Goal: Find contact information: Find contact information

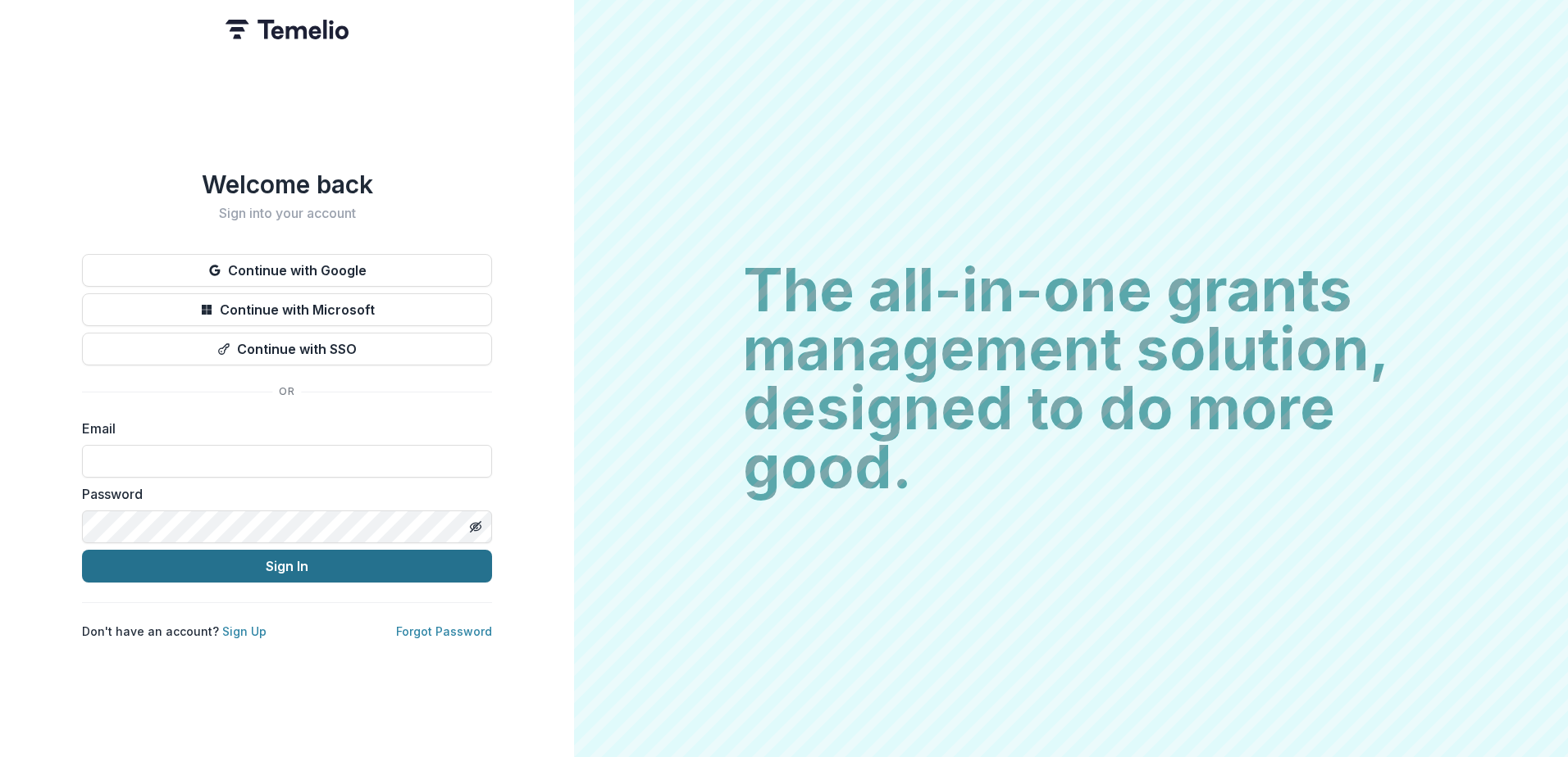
type input "**********"
click at [258, 556] on button "Sign In" at bounding box center [287, 567] width 410 height 33
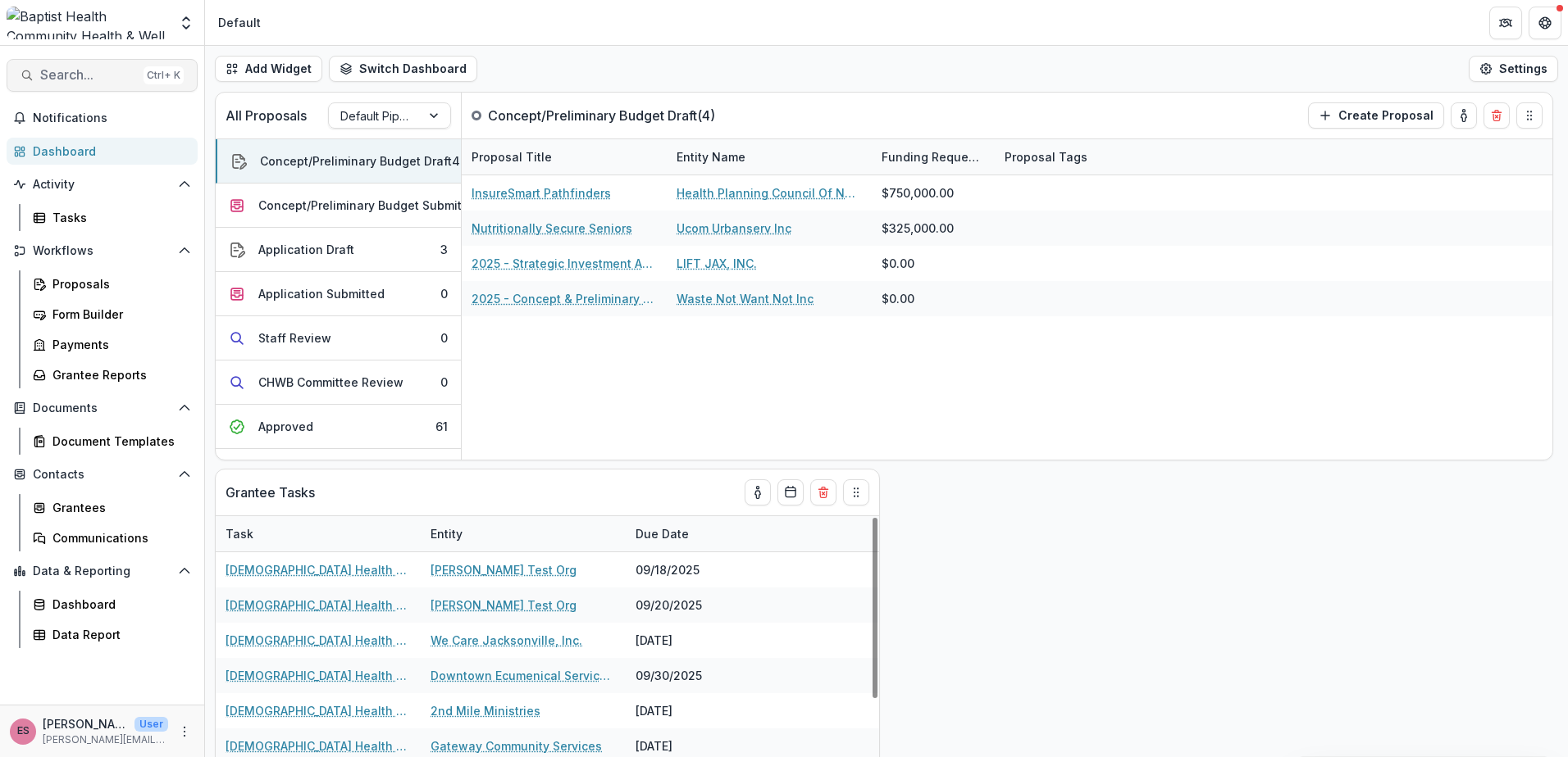
click at [70, 77] on span "Search..." at bounding box center [88, 75] width 96 height 16
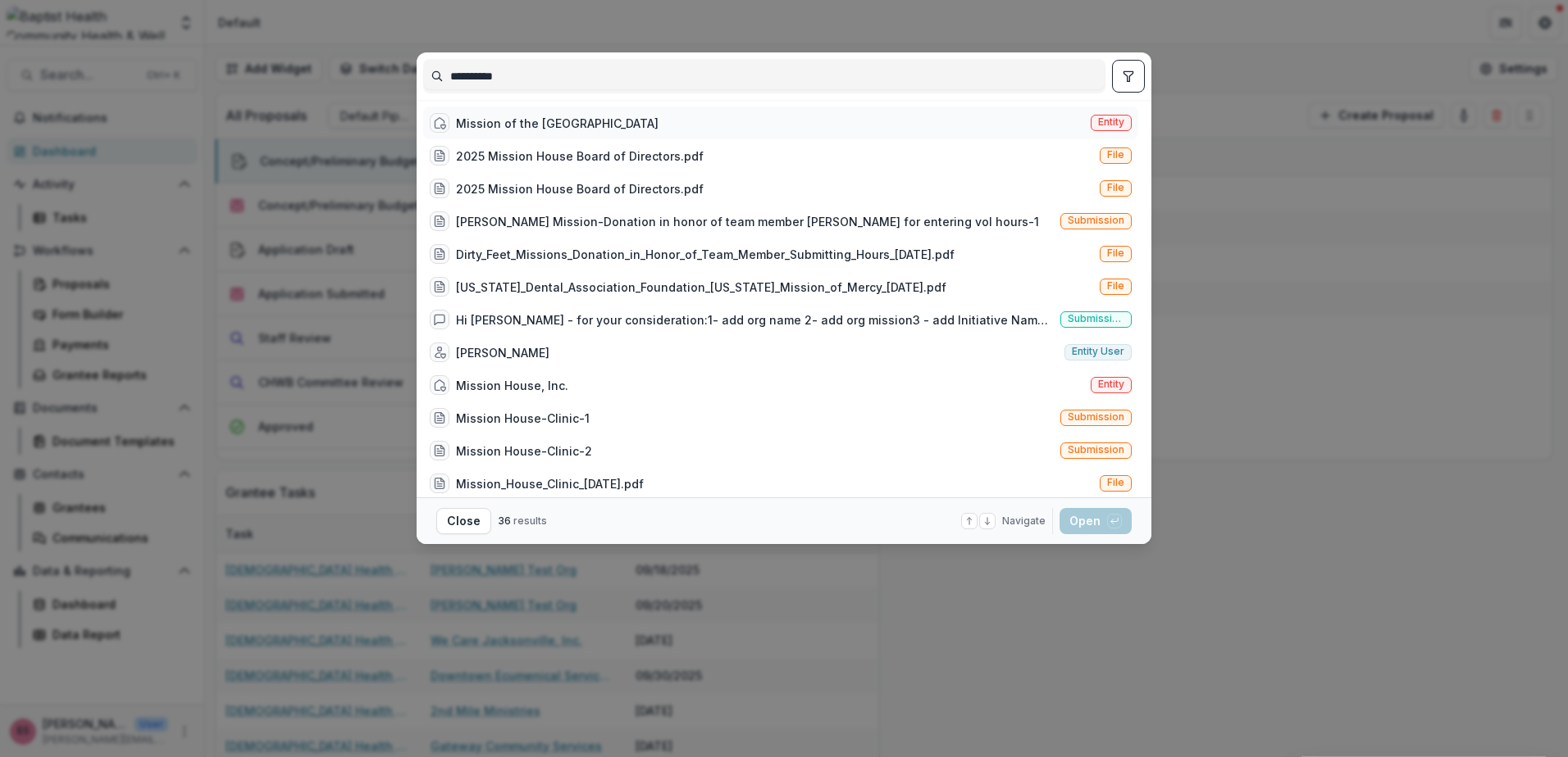
type input "**********"
click at [1099, 121] on span "Entity" at bounding box center [1111, 122] width 26 height 12
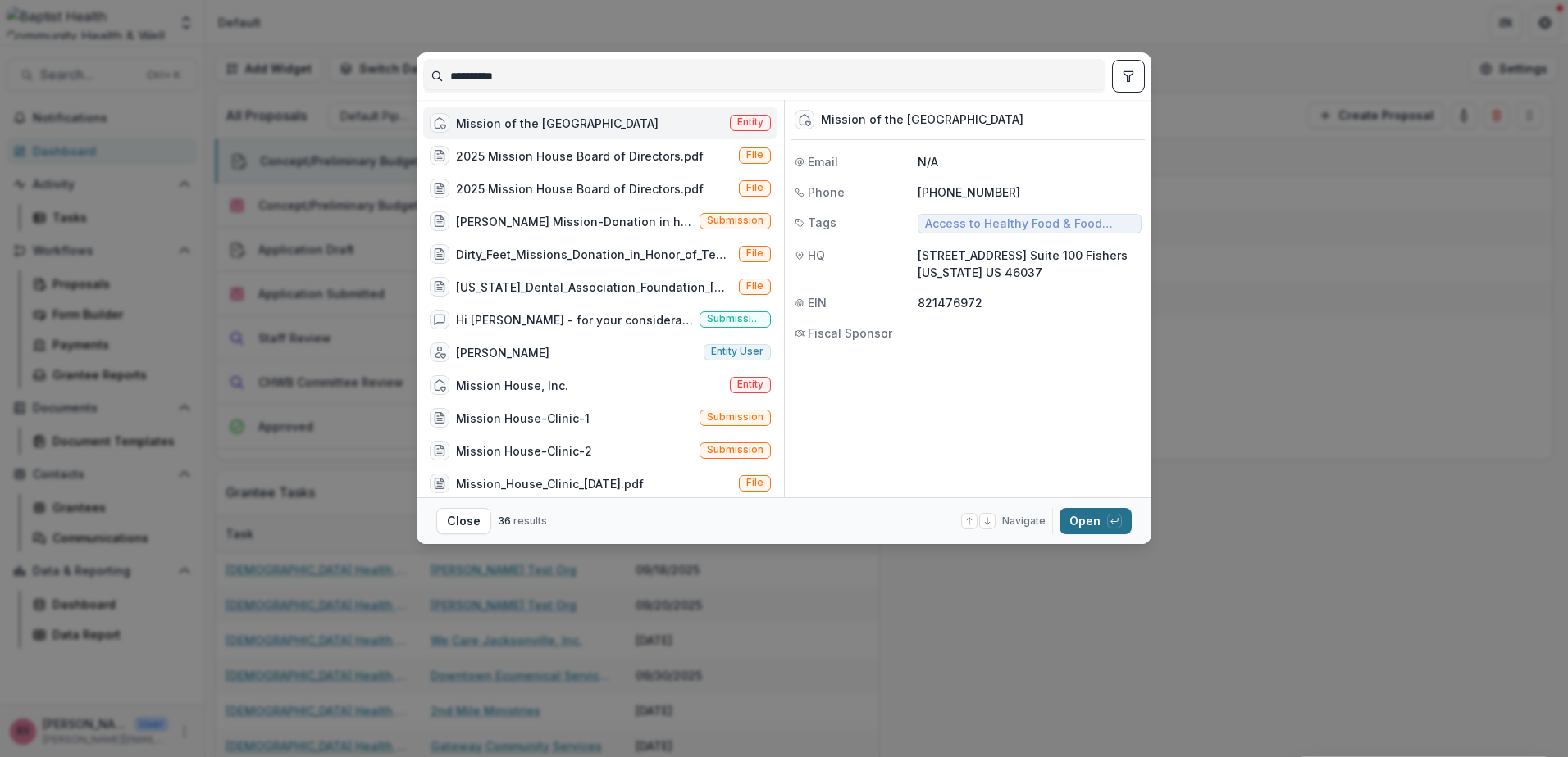
click at [1073, 523] on button "Open with enter key" at bounding box center [1095, 521] width 72 height 26
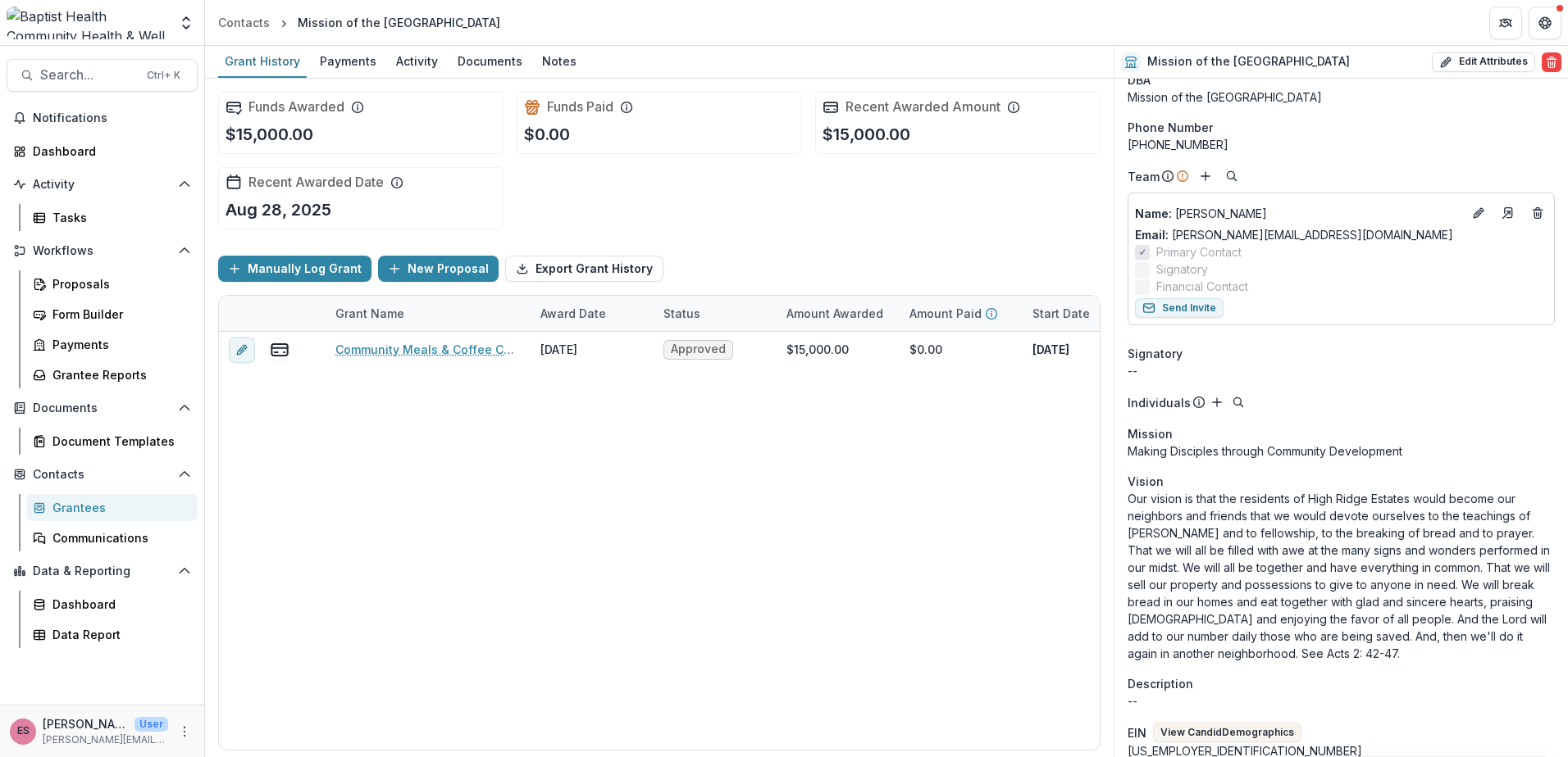
scroll to position [82, 0]
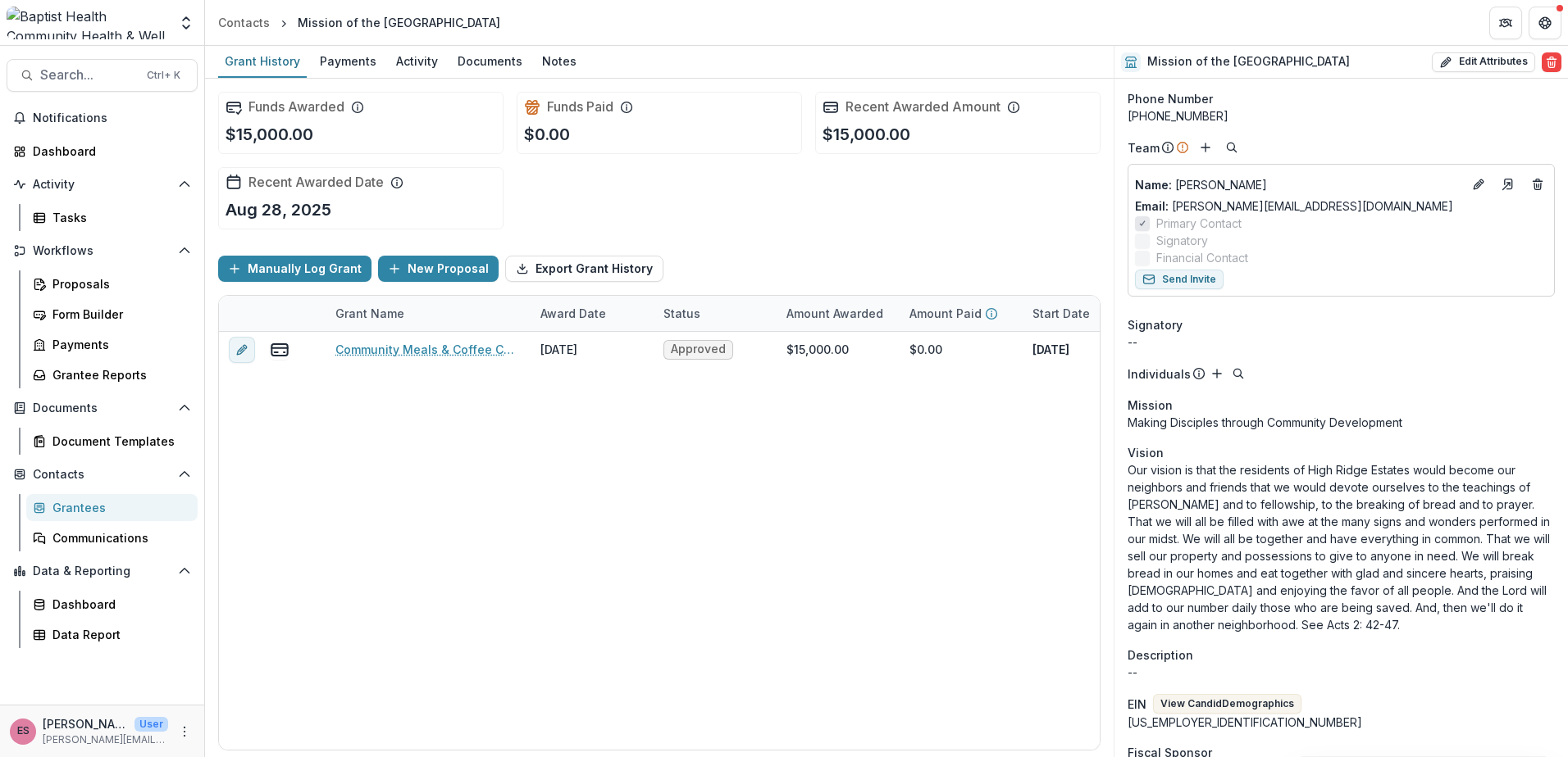
click at [1155, 116] on div "[PHONE_NUMBER]" at bounding box center [1341, 116] width 427 height 18
drag, startPoint x: 1144, startPoint y: 118, endPoint x: 1223, endPoint y: 113, distance: 79.2
click at [1223, 113] on div "[PHONE_NUMBER]" at bounding box center [1341, 116] width 427 height 18
copy div "[PHONE_NUMBER]"
click at [1376, 21] on header "Contacts Mission of the [GEOGRAPHIC_DATA]" at bounding box center [886, 22] width 1362 height 45
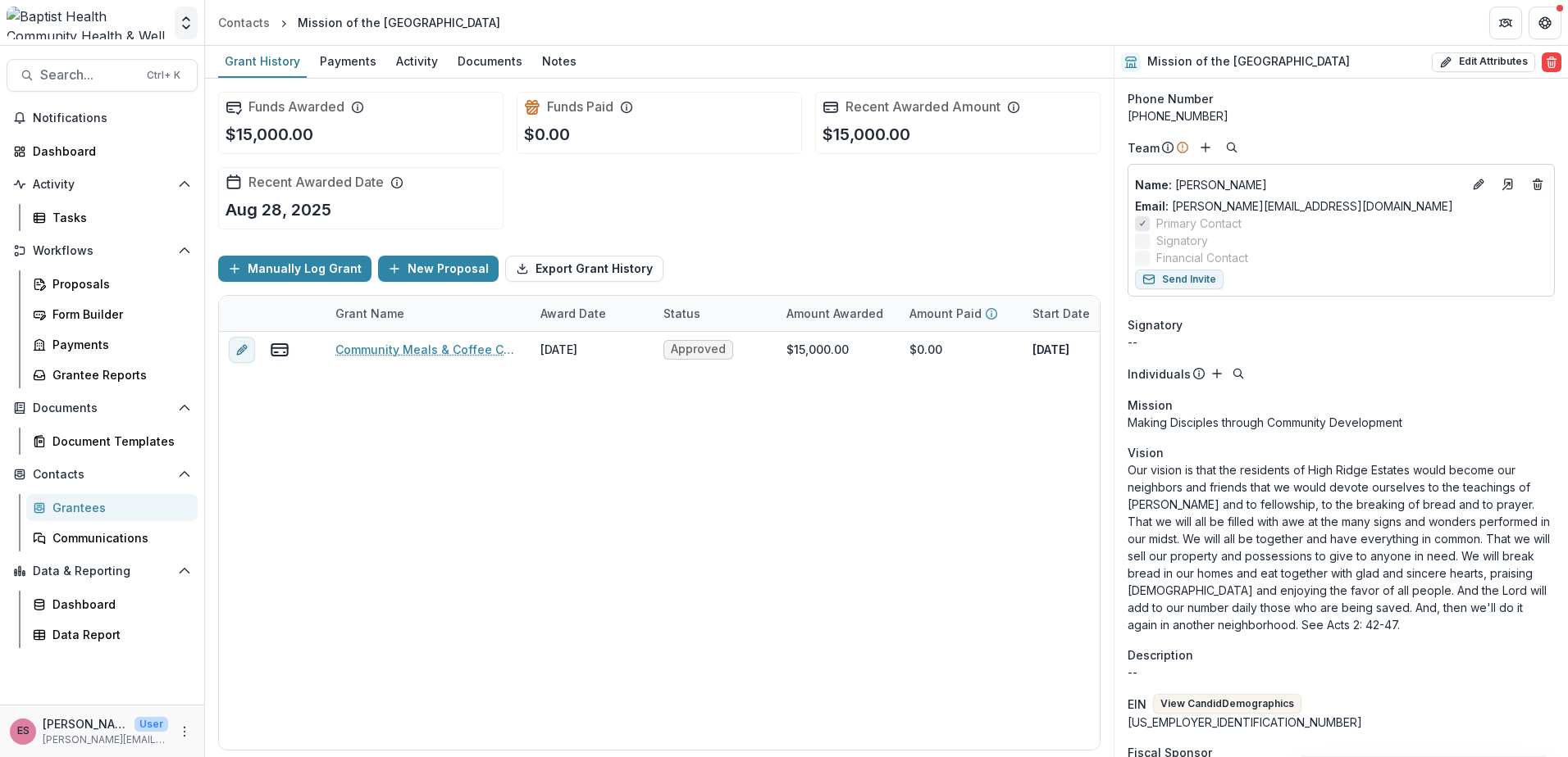
click at [178, 23] on icon "Open entity switcher" at bounding box center [186, 22] width 17 height 17
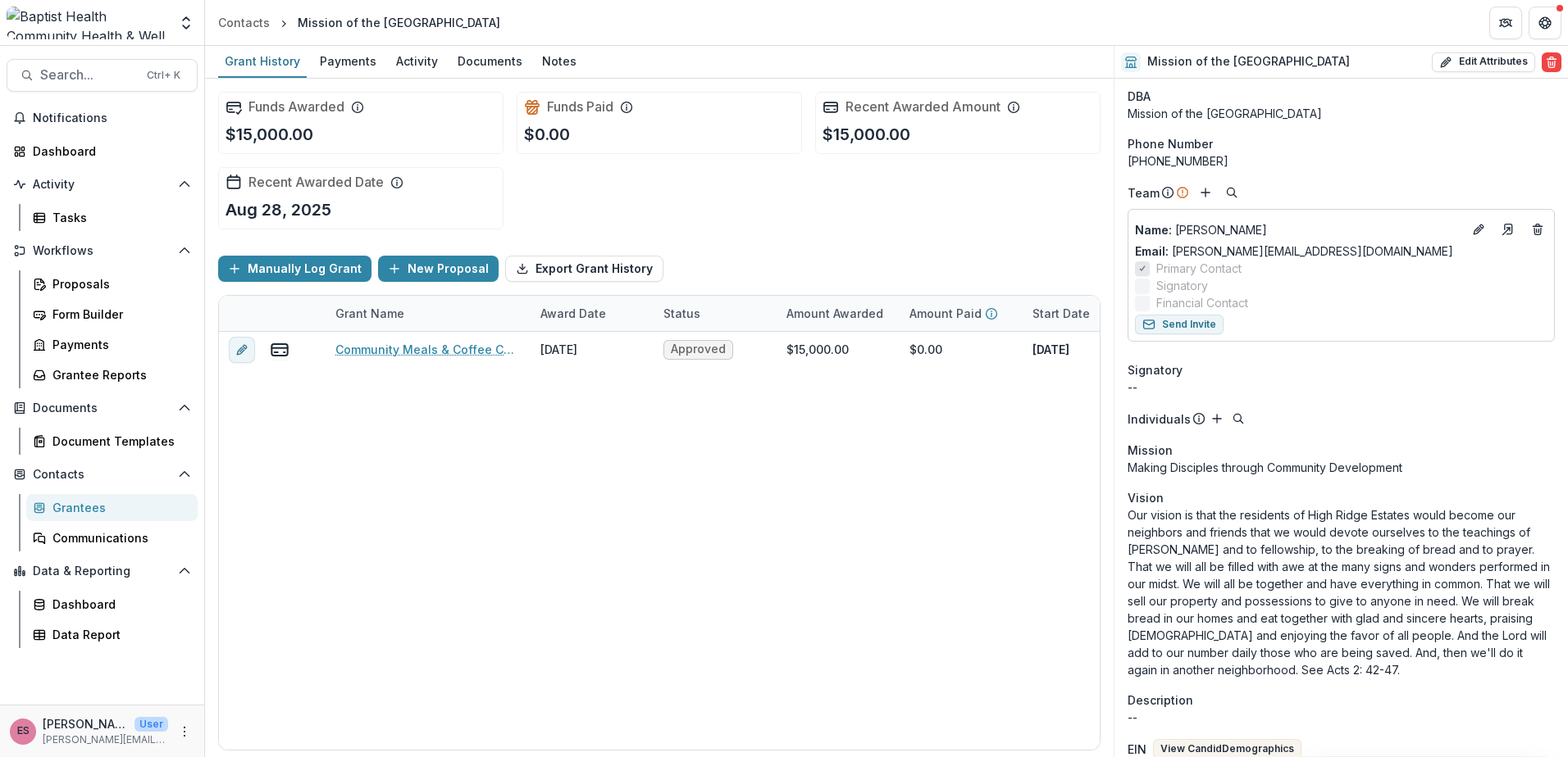
scroll to position [0, 0]
